Goal: Browse casually

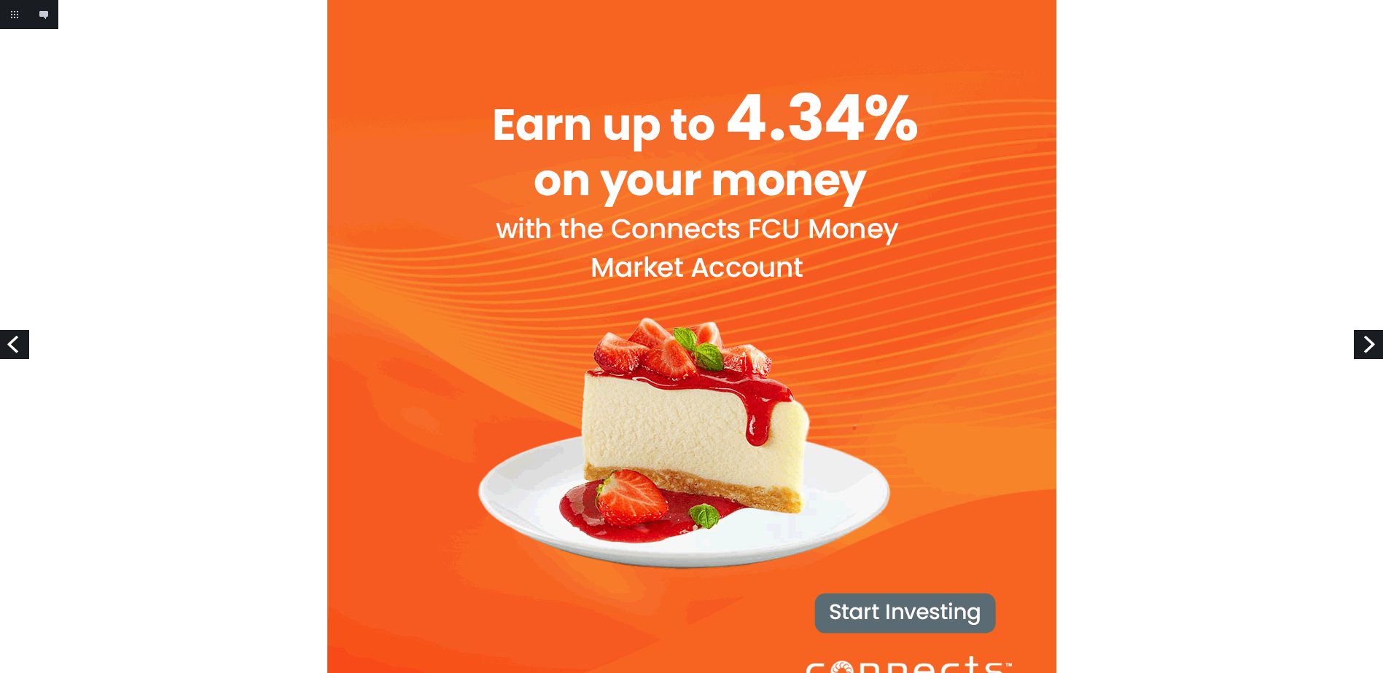
click at [1367, 341] on link "Next" at bounding box center [1367, 344] width 29 height 29
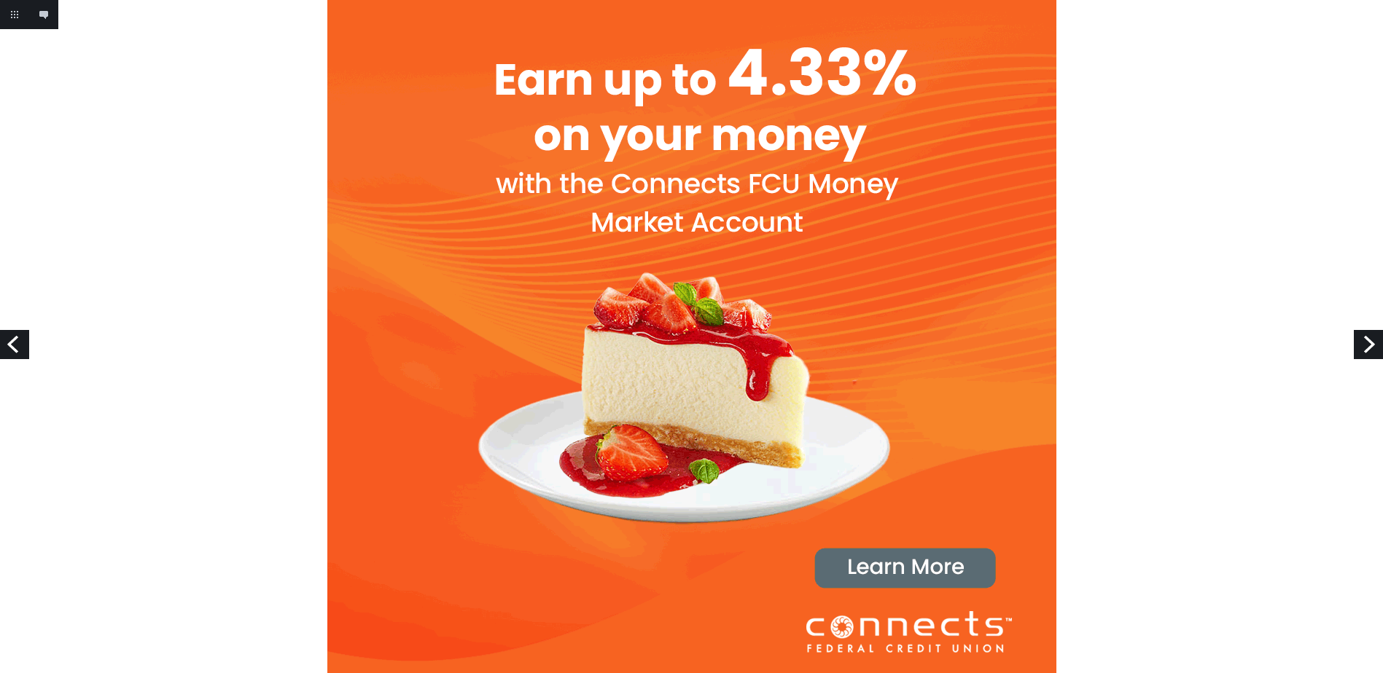
scroll to position [47, 0]
